Goal: Transaction & Acquisition: Purchase product/service

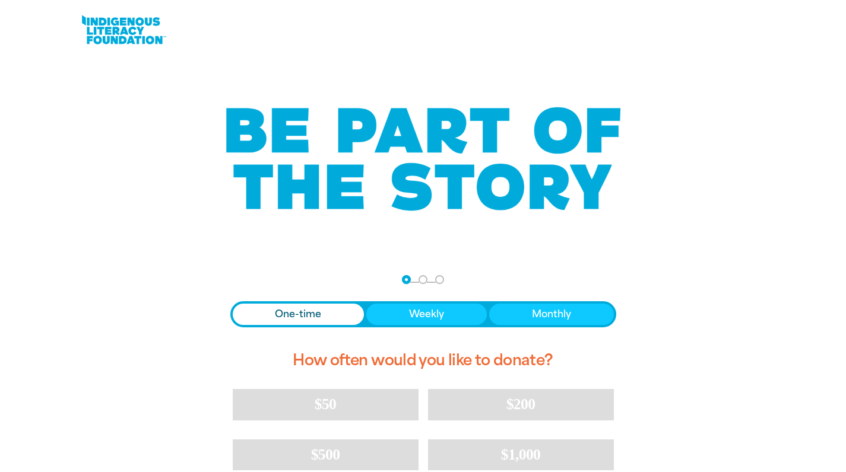
click at [413, 281] on nav "Step 1 Step 2 Step 3" at bounding box center [423, 280] width 42 height 14
click at [524, 312] on button "Monthly" at bounding box center [551, 314] width 125 height 21
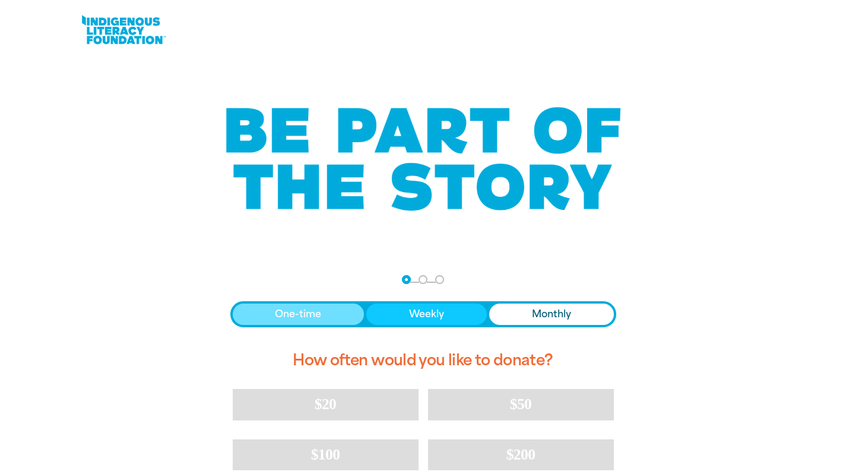
click at [333, 316] on button "One-time" at bounding box center [299, 314] width 132 height 21
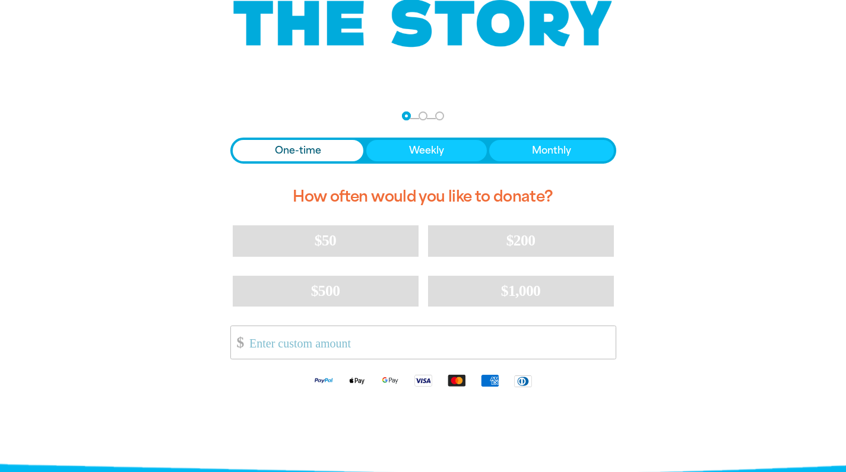
scroll to position [228, 0]
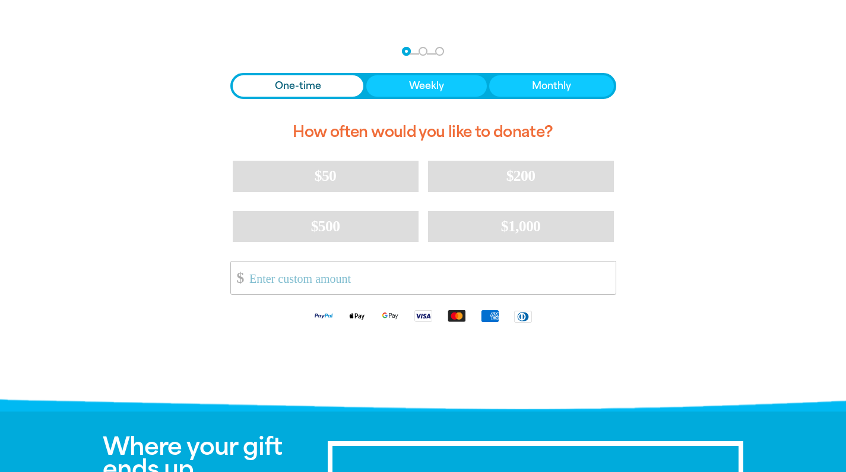
click at [538, 101] on div "One-time Weekly Monthly How often would you like to donate? $50 $200 $500 $1,00…" at bounding box center [423, 202] width 386 height 259
click at [537, 93] on span "Monthly" at bounding box center [551, 86] width 39 height 14
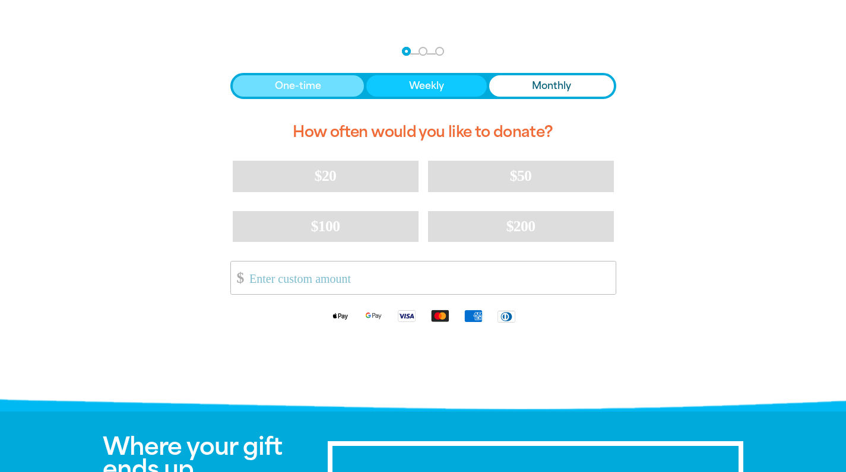
click at [255, 86] on button "One-time" at bounding box center [299, 85] width 132 height 21
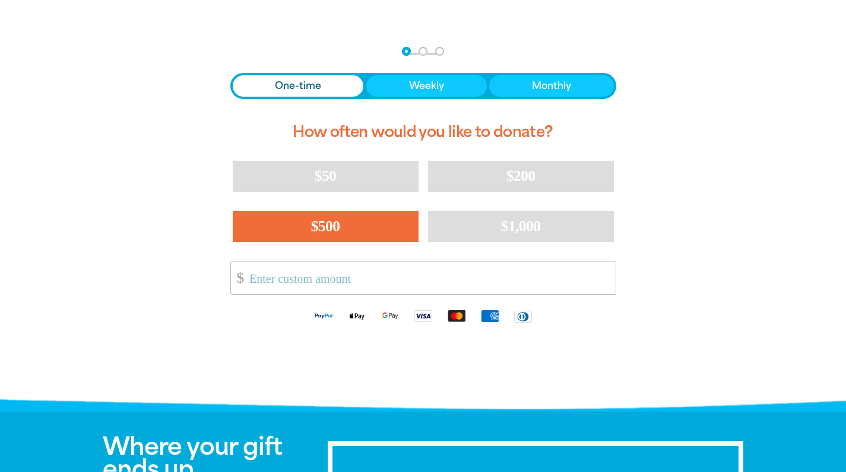
click at [377, 241] on button "$500" at bounding box center [326, 226] width 186 height 31
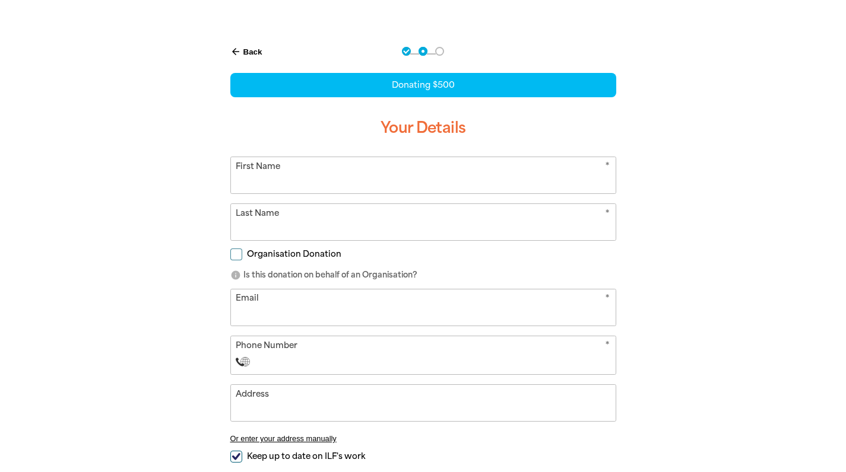
click at [374, 263] on div "Organisation Donation" at bounding box center [423, 256] width 386 height 13
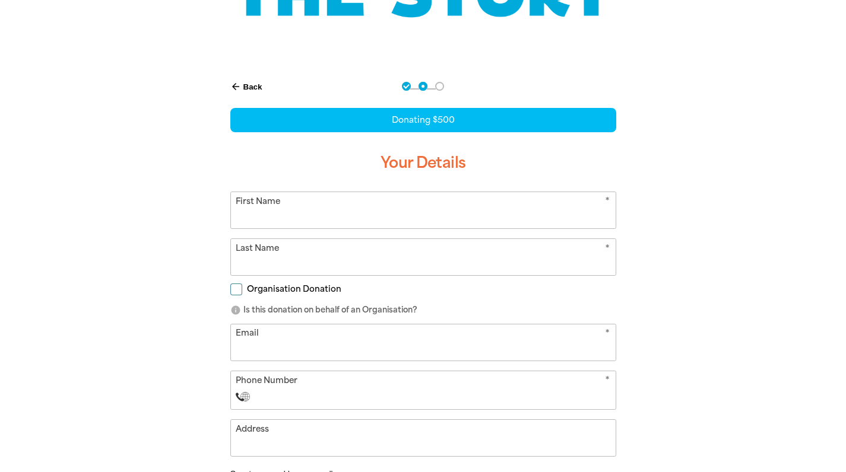
click at [242, 79] on button "arrow_back Back" at bounding box center [247, 87] width 42 height 20
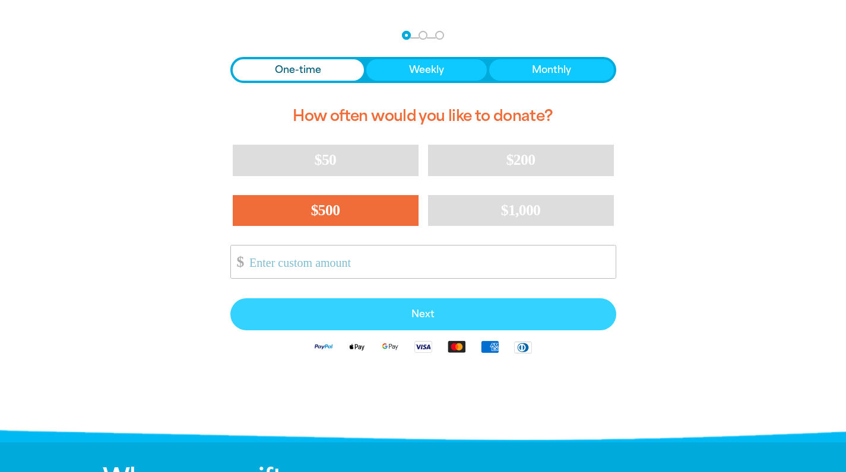
click at [389, 307] on button "Next" at bounding box center [423, 315] width 386 height 32
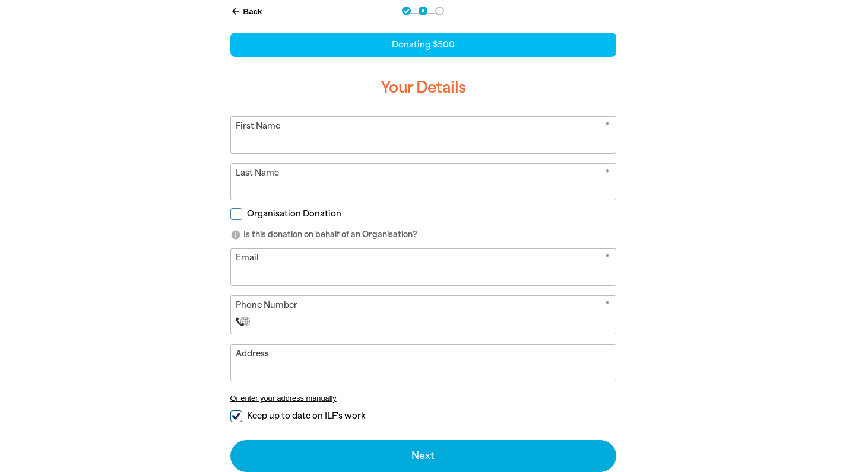
scroll to position [328, 0]
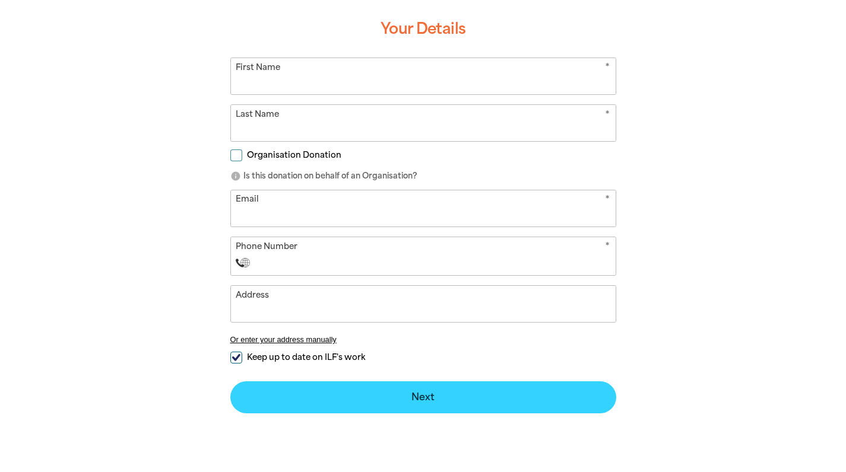
click at [335, 412] on button "Next chevron_right" at bounding box center [423, 398] width 386 height 32
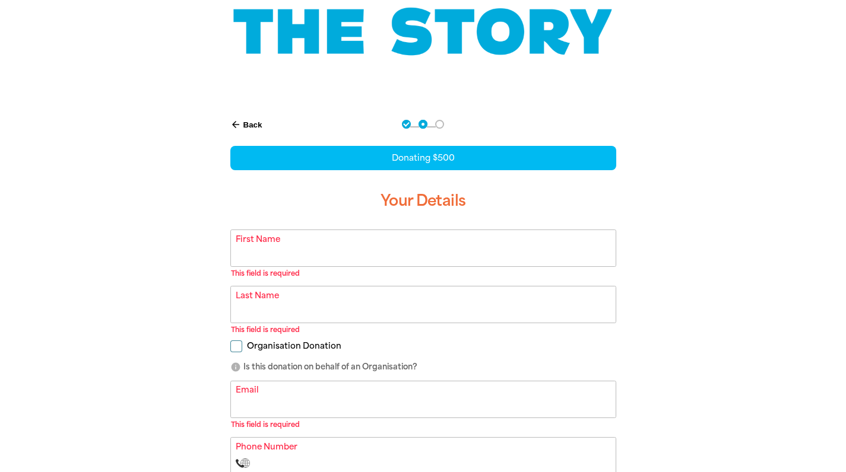
click at [239, 125] on icon "arrow_back" at bounding box center [235, 124] width 11 height 11
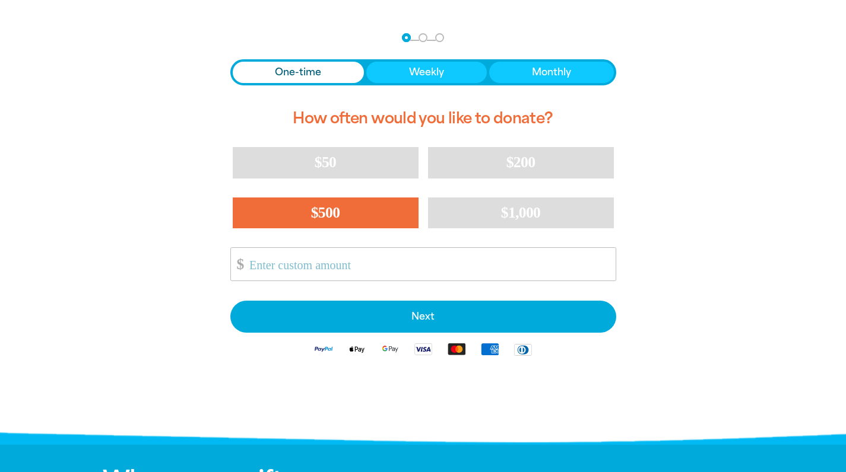
scroll to position [245, 0]
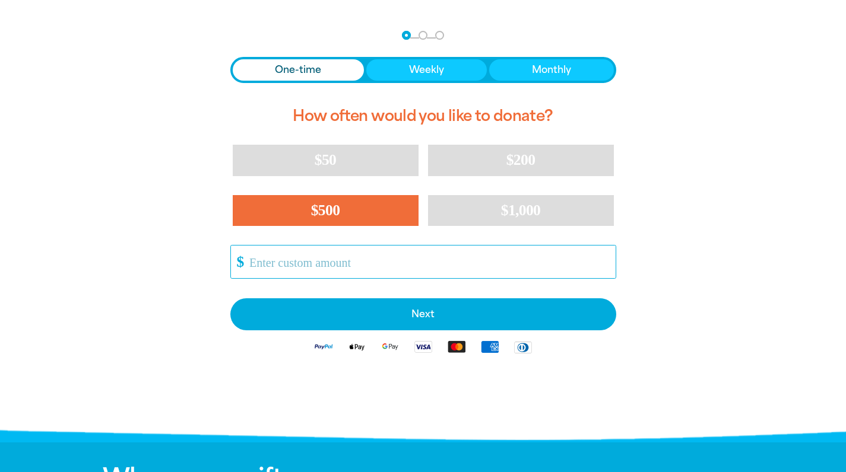
click at [315, 277] on input "Other Amount" at bounding box center [428, 262] width 374 height 33
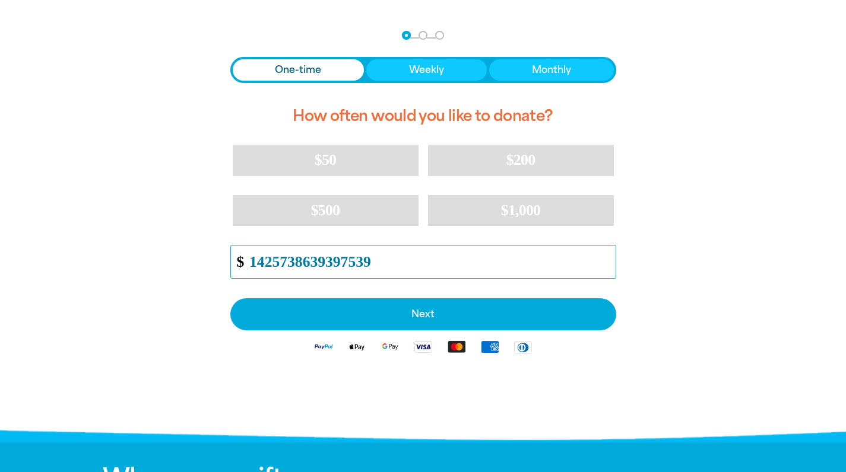
type input "14257386393975394"
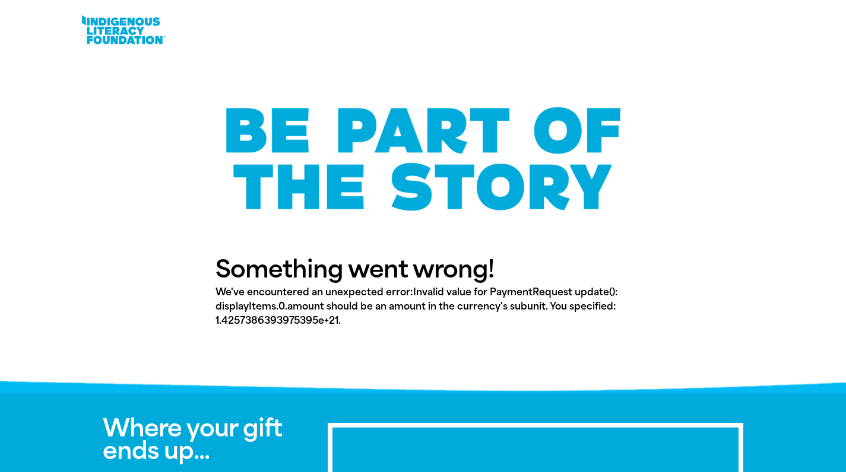
scroll to position [0, 0]
